Goal: Task Accomplishment & Management: Manage account settings

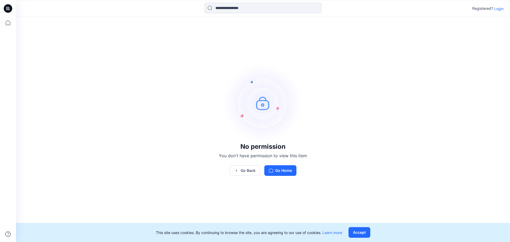
drag, startPoint x: 501, startPoint y: 9, endPoint x: 484, endPoint y: 21, distance: 21.2
click at [501, 9] on p "Login" at bounding box center [499, 9] width 10 height 6
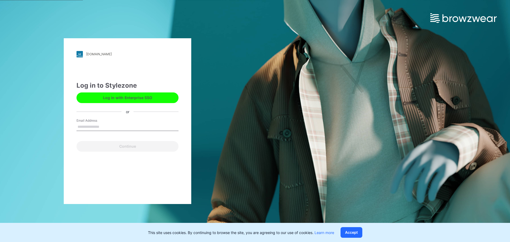
click at [91, 128] on input "Email Address" at bounding box center [127, 127] width 102 height 8
type input "**********"
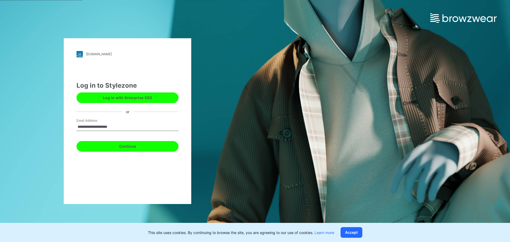
click at [113, 147] on button "Continue" at bounding box center [127, 146] width 102 height 11
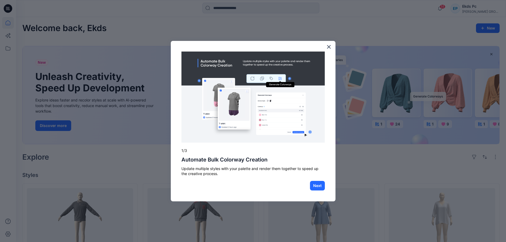
click at [329, 47] on button "×" at bounding box center [328, 46] width 5 height 8
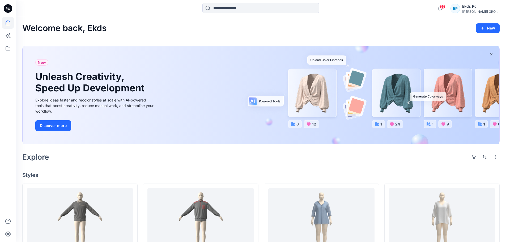
click at [482, 12] on div "[PERSON_NAME] GROUP" at bounding box center [480, 12] width 37 height 4
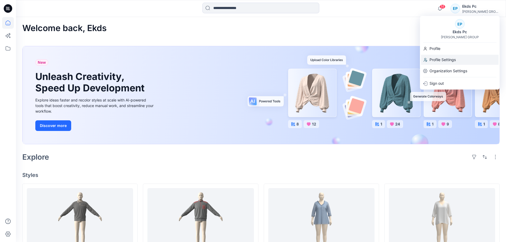
drag, startPoint x: 442, startPoint y: 60, endPoint x: 443, endPoint y: 63, distance: 2.9
click at [442, 60] on p "Profile Settings" at bounding box center [442, 60] width 26 height 10
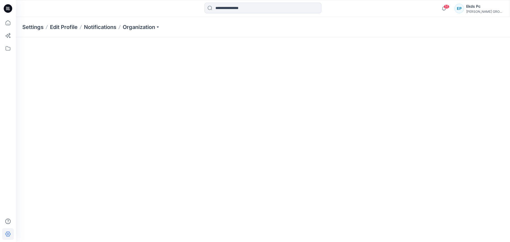
click at [492, 11] on div "[PERSON_NAME] GROUP" at bounding box center [484, 12] width 37 height 4
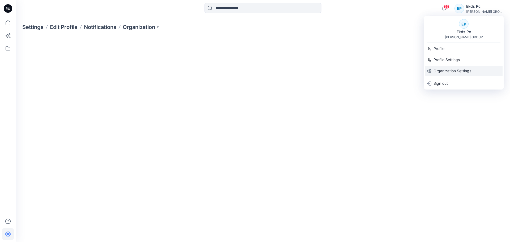
click at [453, 69] on p "Organization Settings" at bounding box center [452, 71] width 38 height 10
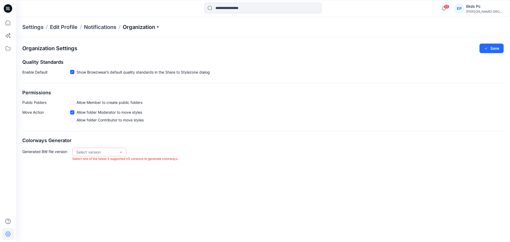
click at [138, 25] on p "Organization" at bounding box center [141, 26] width 37 height 7
click at [120, 82] on link "Organization Settings" at bounding box center [142, 81] width 78 height 11
click at [135, 29] on p "Organization" at bounding box center [141, 26] width 37 height 7
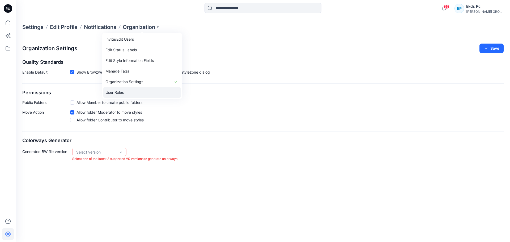
click at [110, 91] on link "User Roles" at bounding box center [142, 92] width 78 height 11
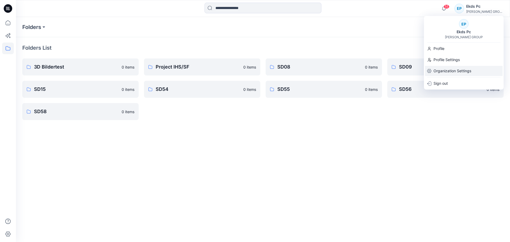
click at [444, 71] on p "Organization Settings" at bounding box center [452, 71] width 38 height 10
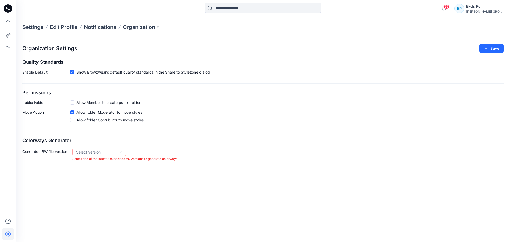
click at [129, 31] on div "Settings Edit Profile Notifications Organization" at bounding box center [263, 27] width 494 height 20
click at [139, 28] on p "Organization" at bounding box center [141, 26] width 37 height 7
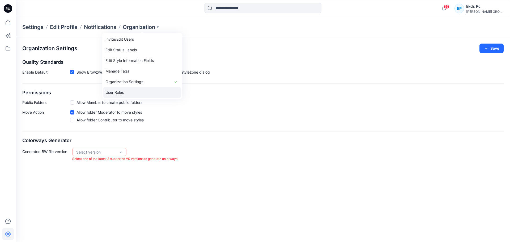
click at [129, 91] on link "User Roles" at bounding box center [142, 92] width 78 height 11
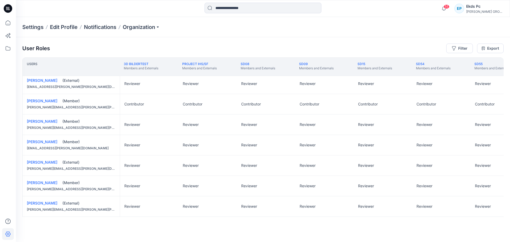
scroll to position [333, 0]
